Goal: Transaction & Acquisition: Purchase product/service

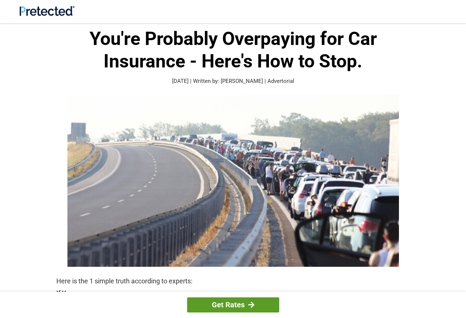
click at [251, 302] on div at bounding box center [251, 304] width 6 height 7
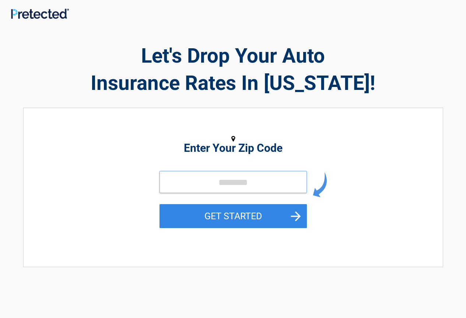
click at [185, 180] on input "tel" at bounding box center [232, 182] width 147 height 22
type input "*****"
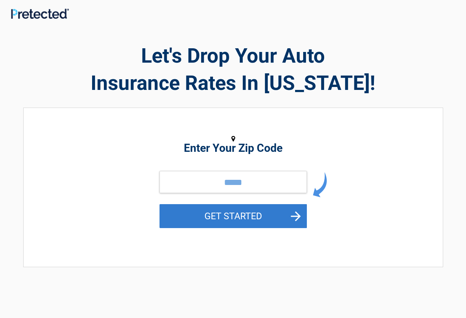
click at [245, 218] on button "GET STARTED" at bounding box center [232, 216] width 147 height 24
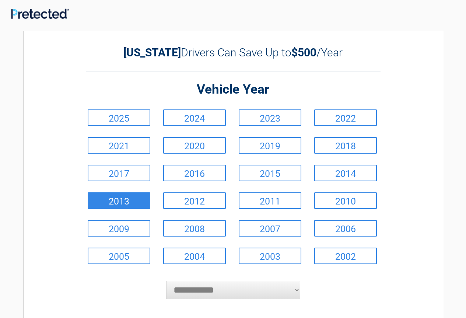
click at [134, 203] on link "2013" at bounding box center [119, 200] width 63 height 17
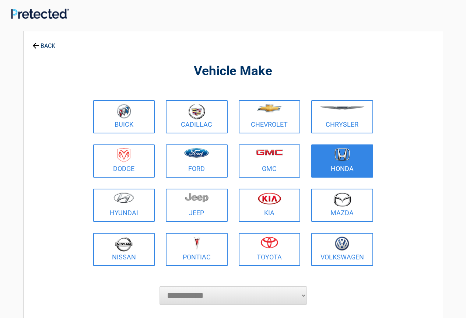
click at [337, 163] on figure at bounding box center [342, 156] width 53 height 17
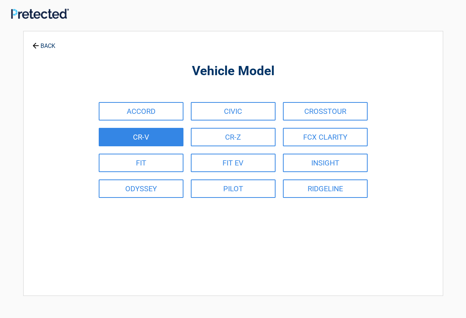
click at [157, 139] on link "CR-V" at bounding box center [141, 137] width 85 height 18
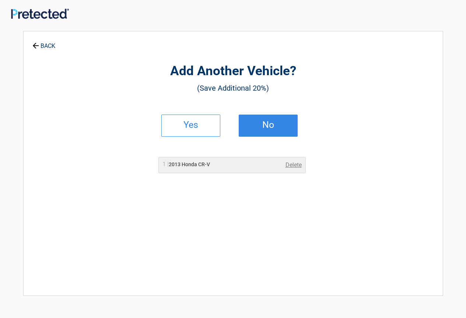
click at [265, 127] on h2 "No" at bounding box center [267, 124] width 43 height 5
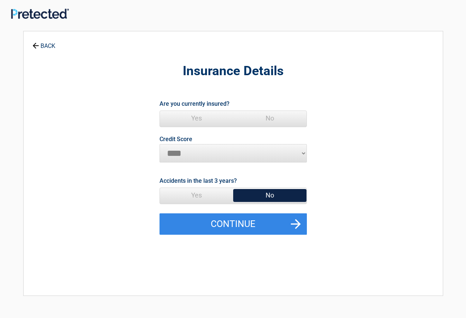
click at [197, 118] on span "Yes" at bounding box center [196, 118] width 73 height 15
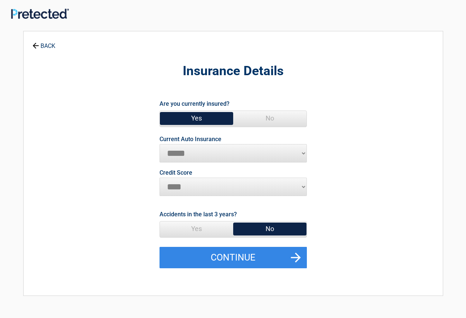
click at [257, 228] on span "No" at bounding box center [269, 228] width 73 height 15
click at [253, 226] on span "No" at bounding box center [269, 228] width 73 height 15
click at [250, 230] on span "No" at bounding box center [269, 228] width 73 height 15
click at [275, 224] on span "No" at bounding box center [269, 228] width 73 height 15
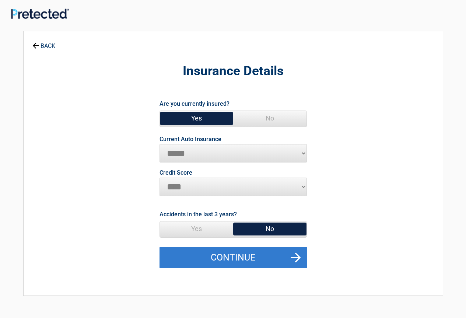
click at [239, 258] on button "Continue" at bounding box center [232, 257] width 147 height 21
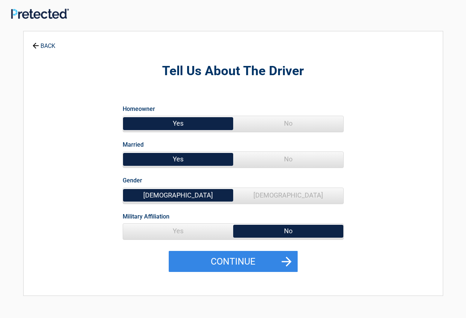
click at [178, 232] on span "Yes" at bounding box center [178, 231] width 110 height 15
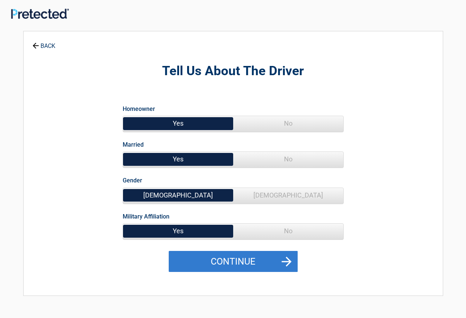
click at [231, 261] on button "Continue" at bounding box center [233, 261] width 129 height 21
